Goal: Navigation & Orientation: Find specific page/section

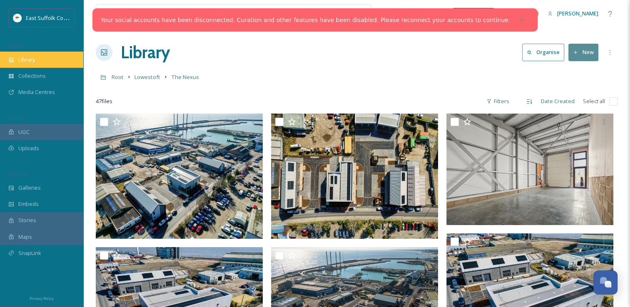
click at [30, 62] on span "Library" at bounding box center [26, 60] width 17 height 8
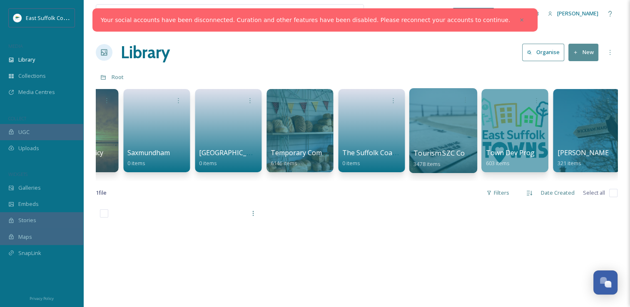
scroll to position [0, 1266]
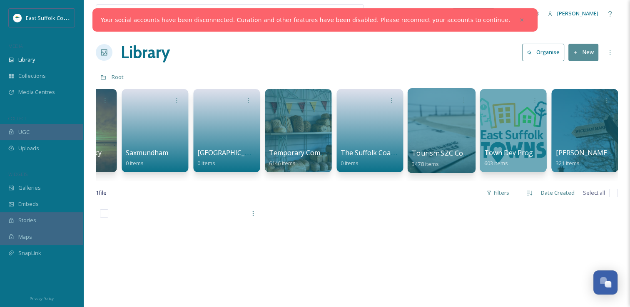
click at [459, 146] on div at bounding box center [441, 130] width 68 height 85
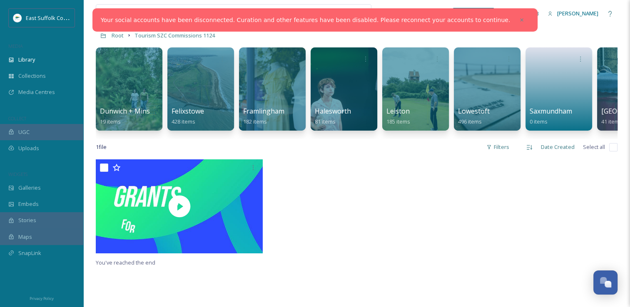
scroll to position [0, 574]
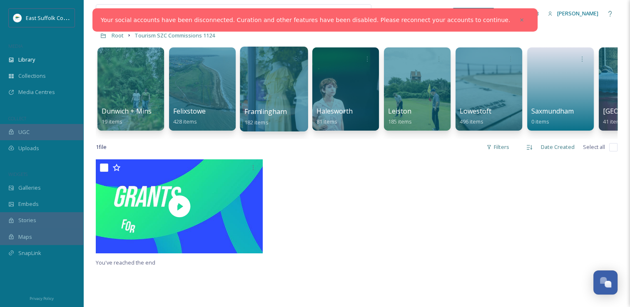
click at [275, 99] on div at bounding box center [274, 89] width 68 height 85
